Goal: Navigation & Orientation: Understand site structure

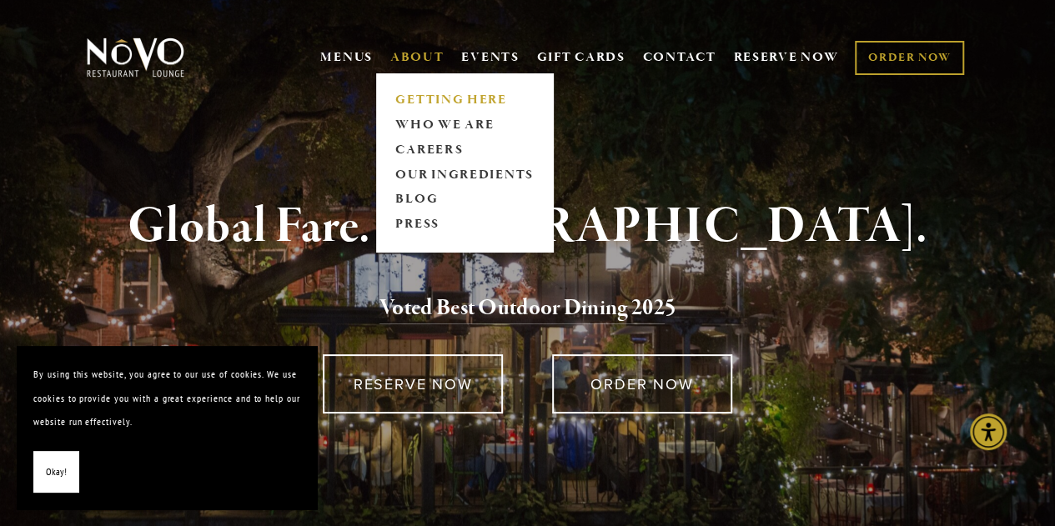
click at [425, 96] on link "GETTING HERE" at bounding box center [464, 100] width 148 height 25
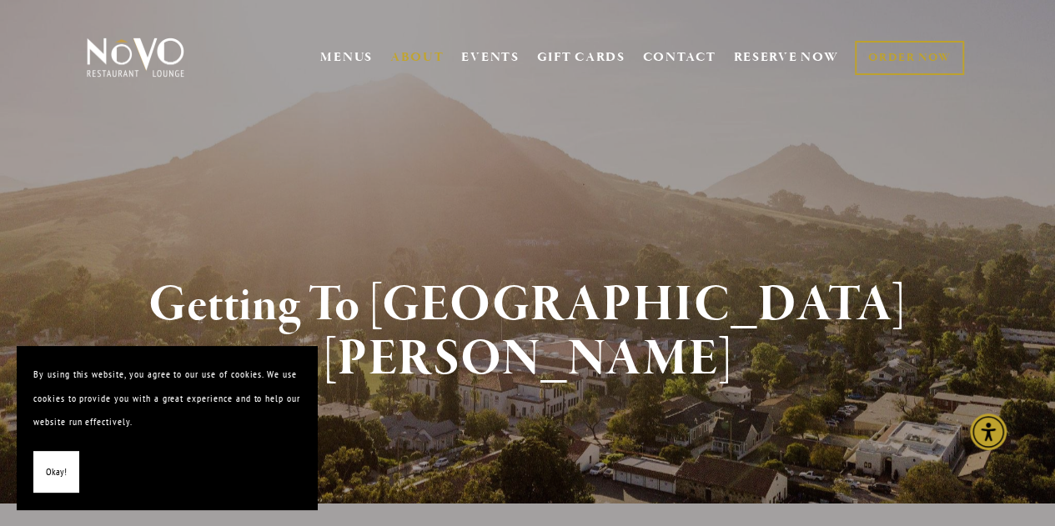
click at [63, 469] on span "Okay!" at bounding box center [56, 472] width 21 height 24
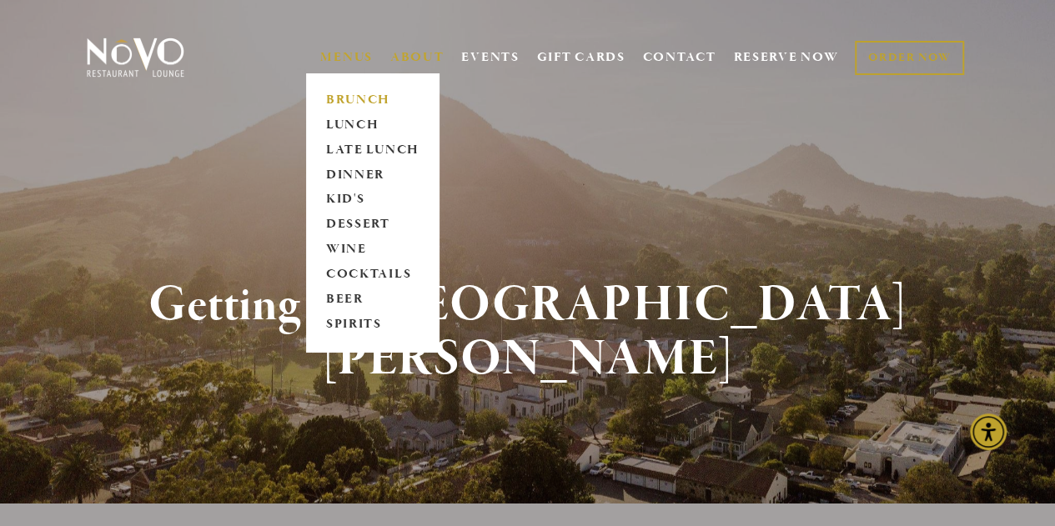
click at [350, 99] on link "BRUNCH" at bounding box center [372, 100] width 104 height 25
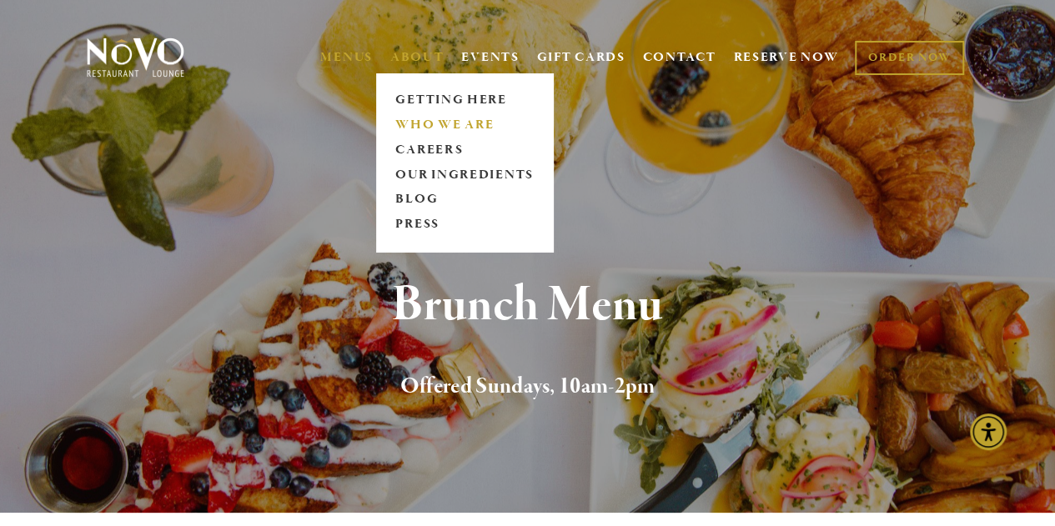
click at [432, 123] on link "WHO WE ARE" at bounding box center [464, 125] width 148 height 25
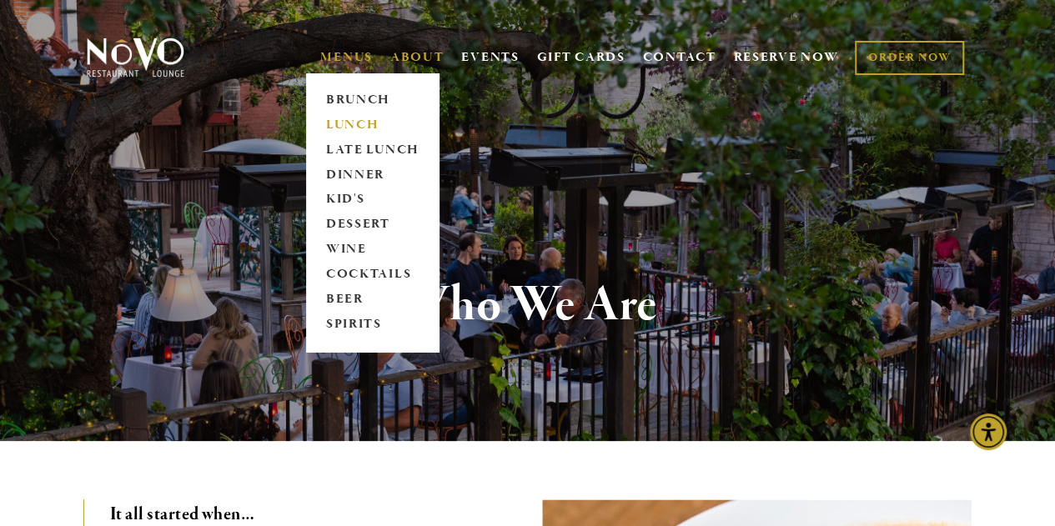
click at [348, 118] on link "LUNCH" at bounding box center [372, 125] width 104 height 25
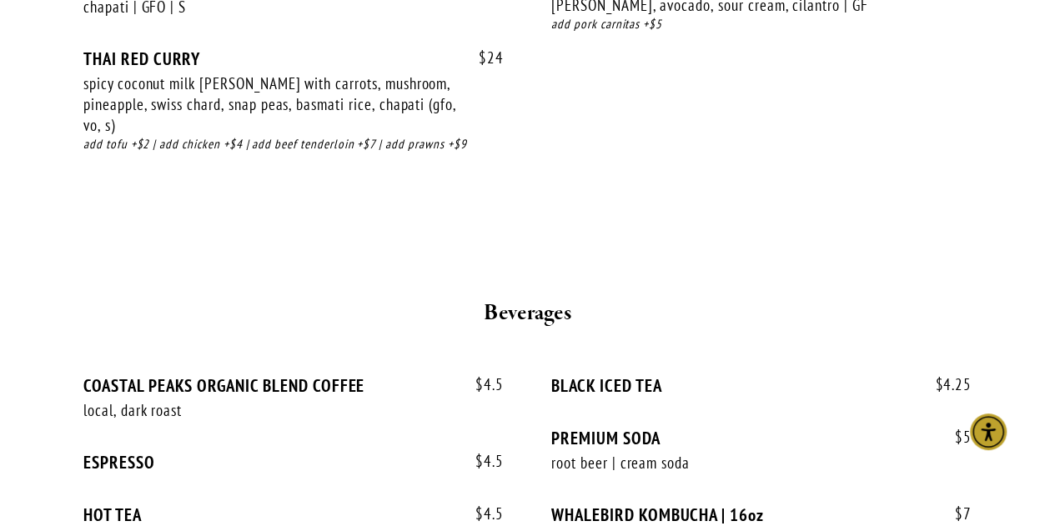
scroll to position [4952, 0]
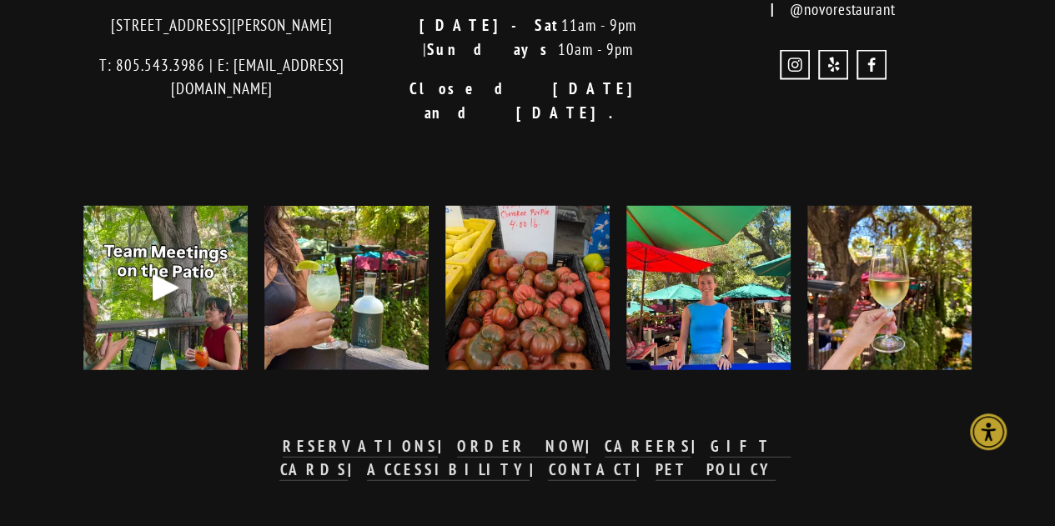
click at [162, 268] on div "Play" at bounding box center [166, 288] width 40 height 40
click at [841, 221] on img at bounding box center [889, 287] width 164 height 205
